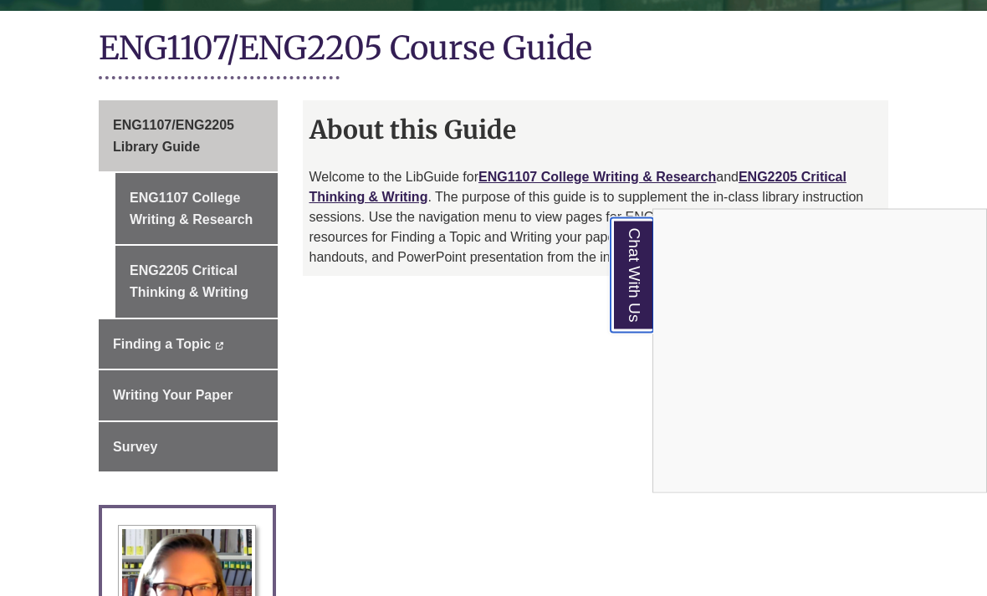
scroll to position [390, 0]
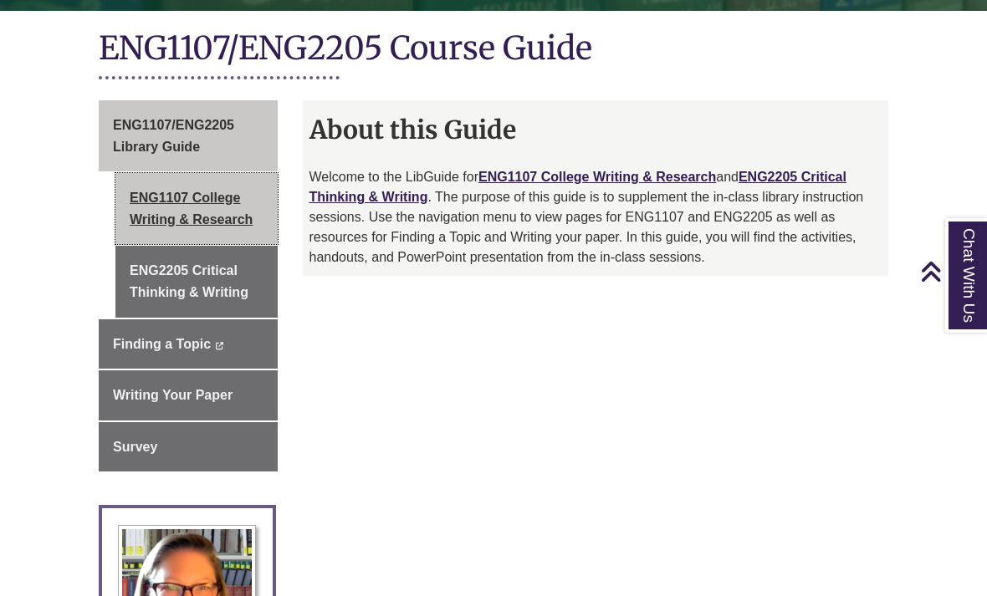
click at [171, 181] on link "ENG1107 College Writing & Research" at bounding box center [196, 208] width 162 height 71
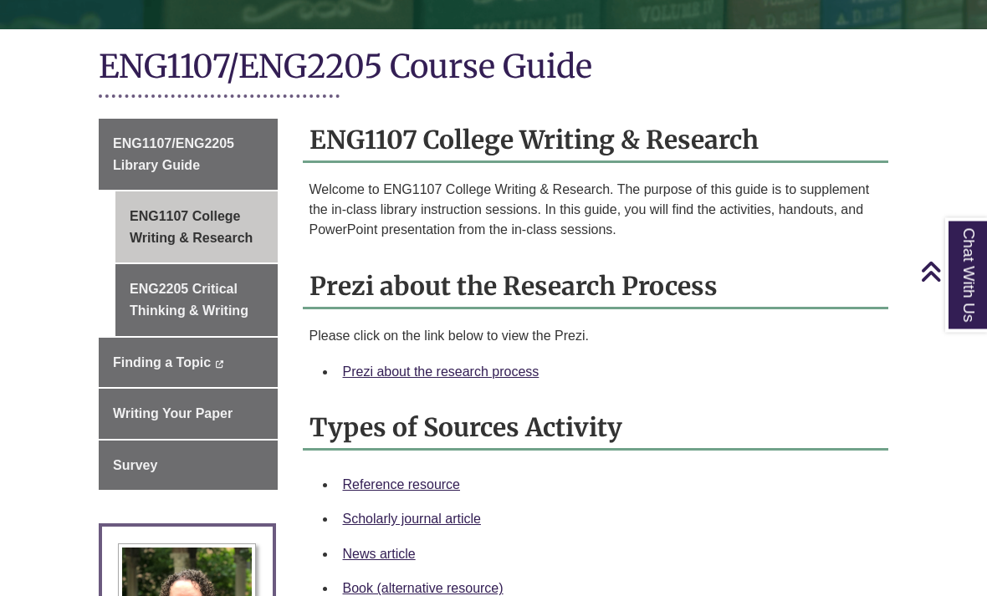
scroll to position [371, 0]
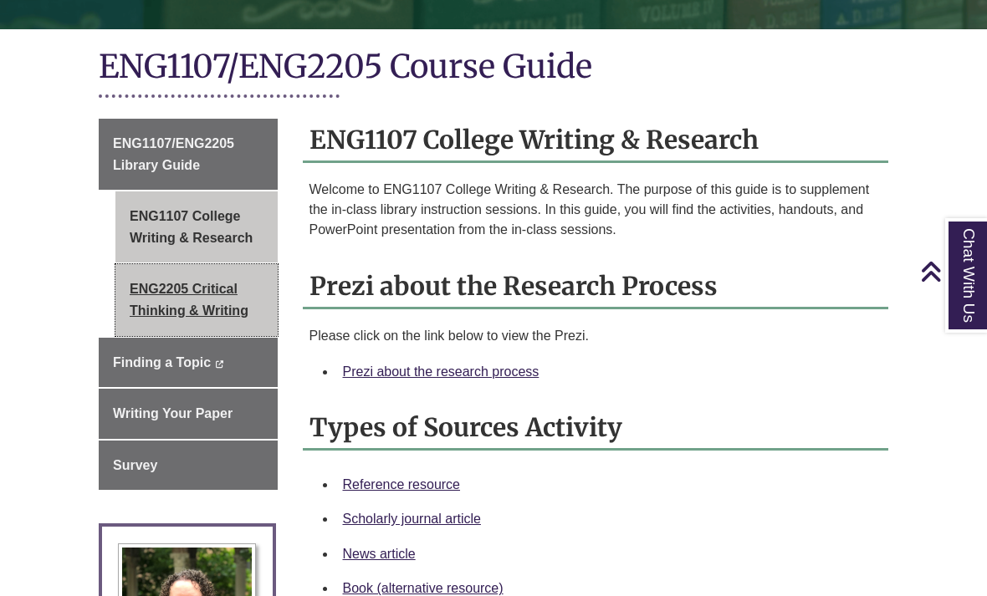
click at [155, 315] on link "ENG2205 Critical Thinking & Writing" at bounding box center [196, 299] width 162 height 71
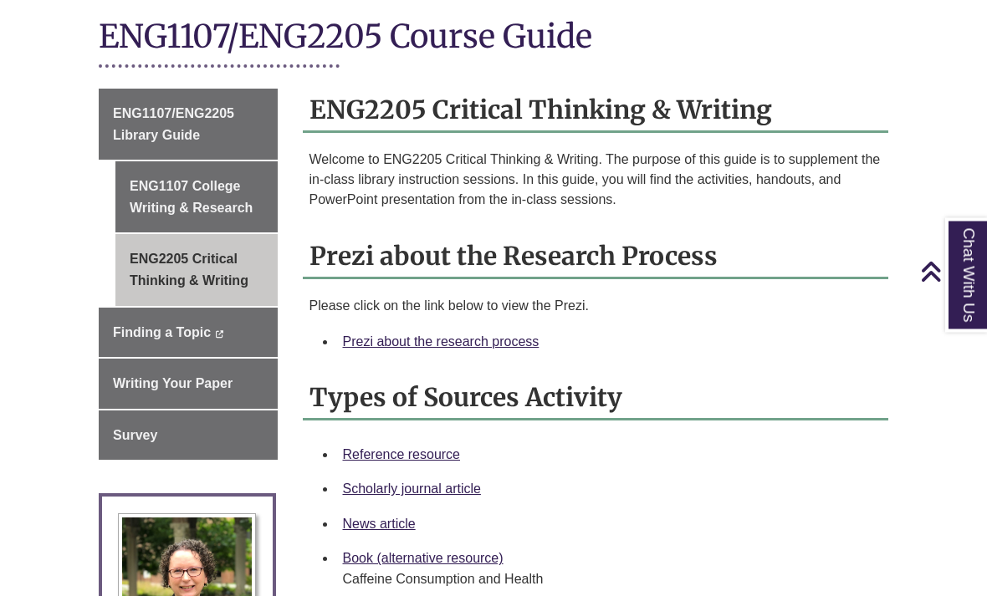
scroll to position [402, 0]
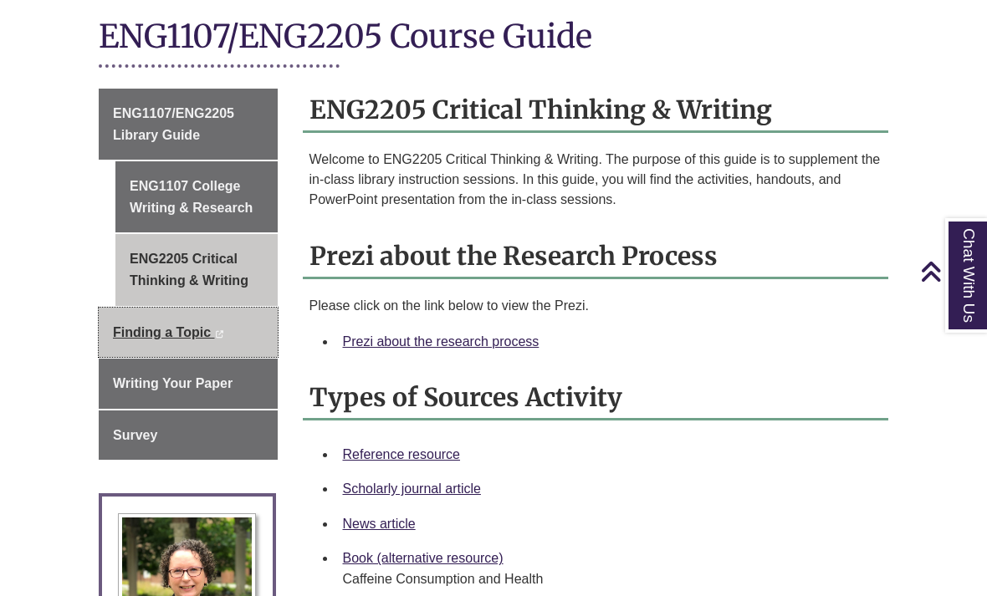
click at [126, 340] on link "Finding a Topic This link opens in a new window This link opens in a new window" at bounding box center [188, 333] width 179 height 50
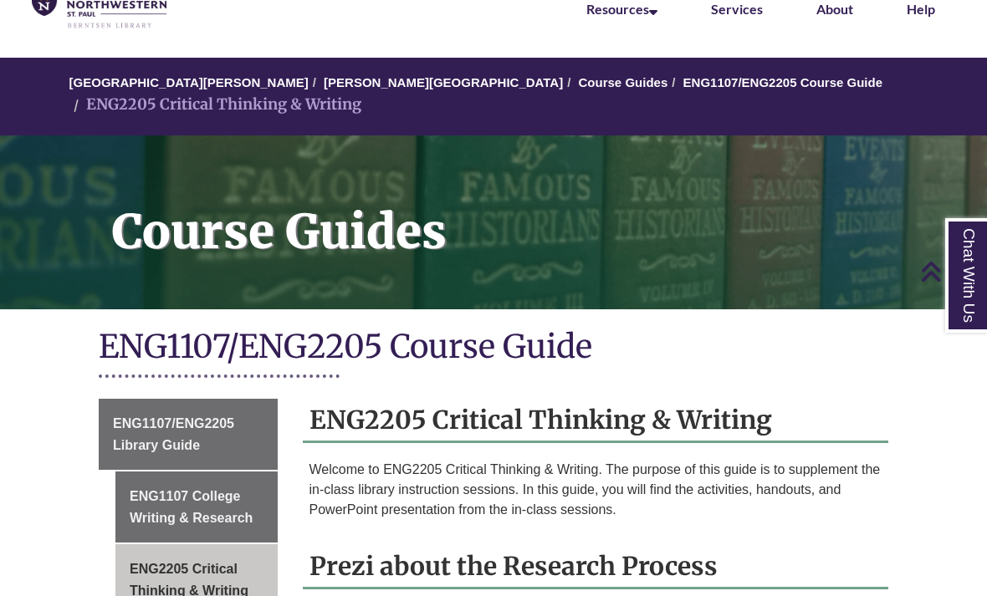
scroll to position [0, 0]
